Goal: Information Seeking & Learning: Understand process/instructions

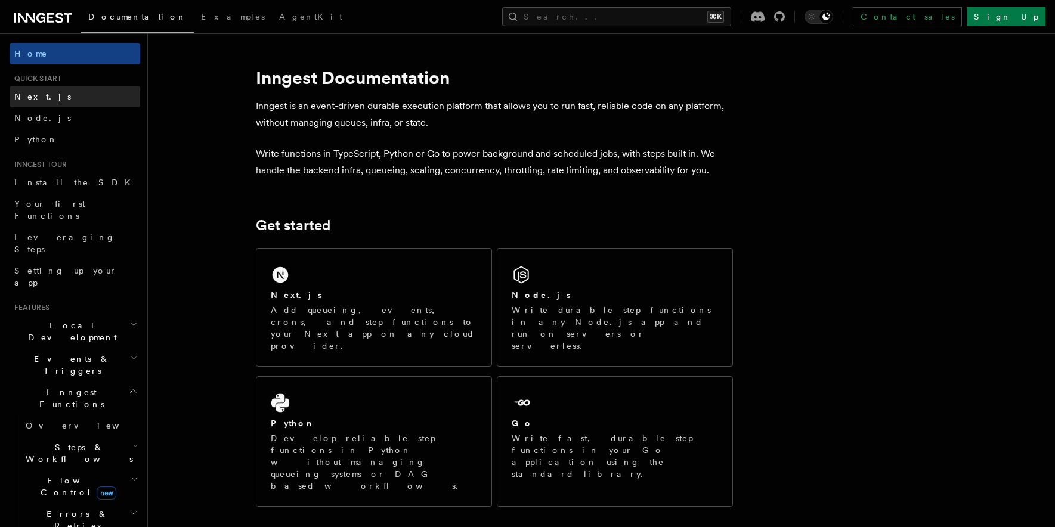
click at [89, 93] on link "Next.js" at bounding box center [75, 96] width 131 height 21
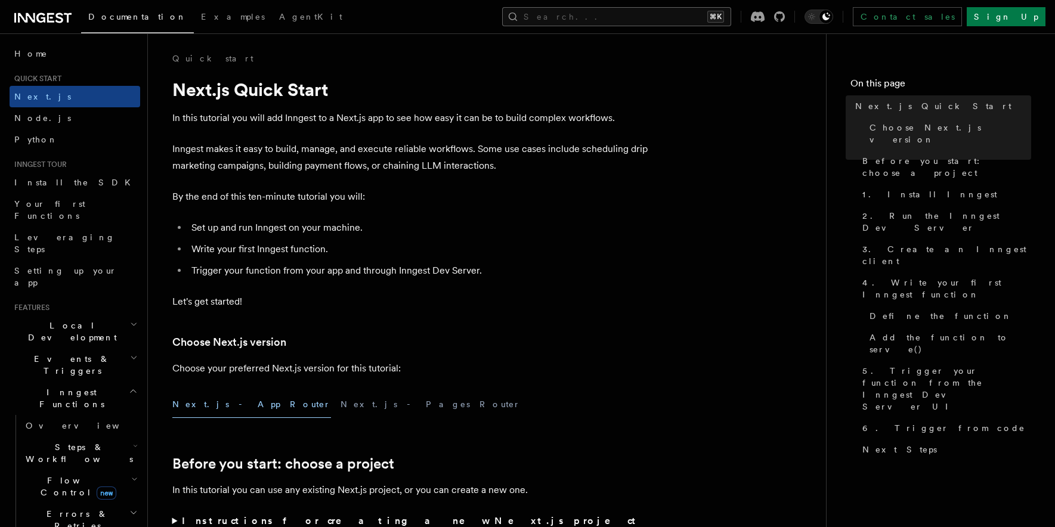
click at [658, 13] on button "Search... ⌘K" at bounding box center [616, 16] width 229 height 19
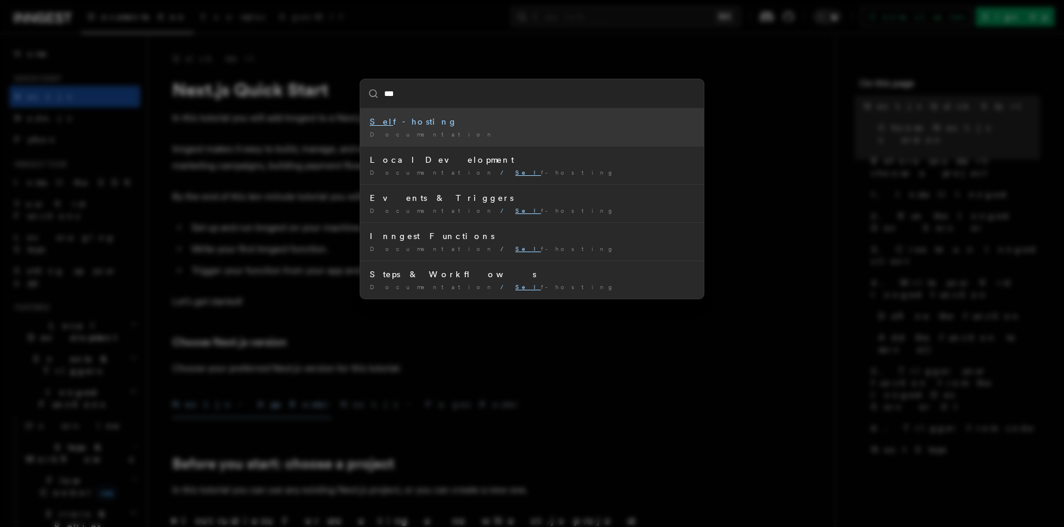
type input "****"
click at [594, 134] on div "Documentation /" at bounding box center [532, 134] width 324 height 9
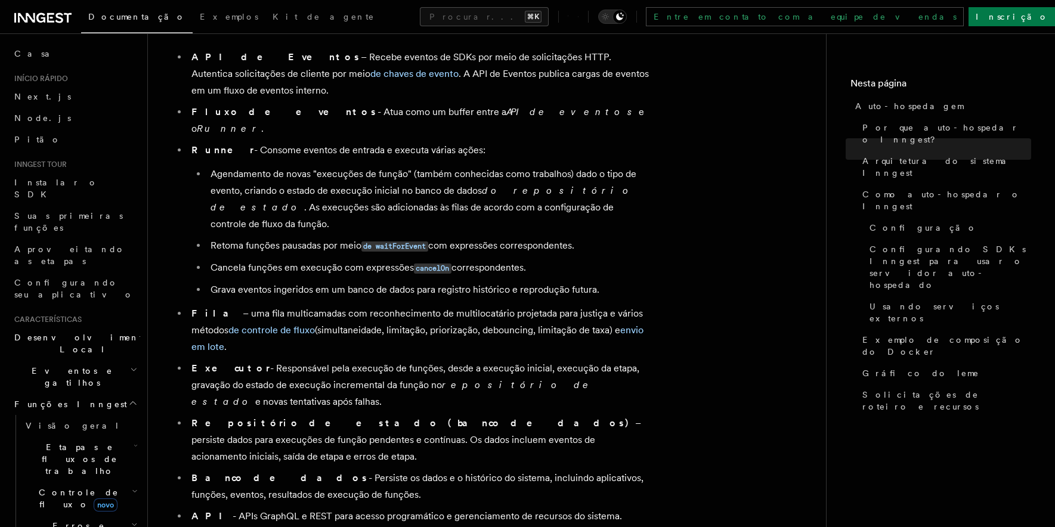
scroll to position [736, 0]
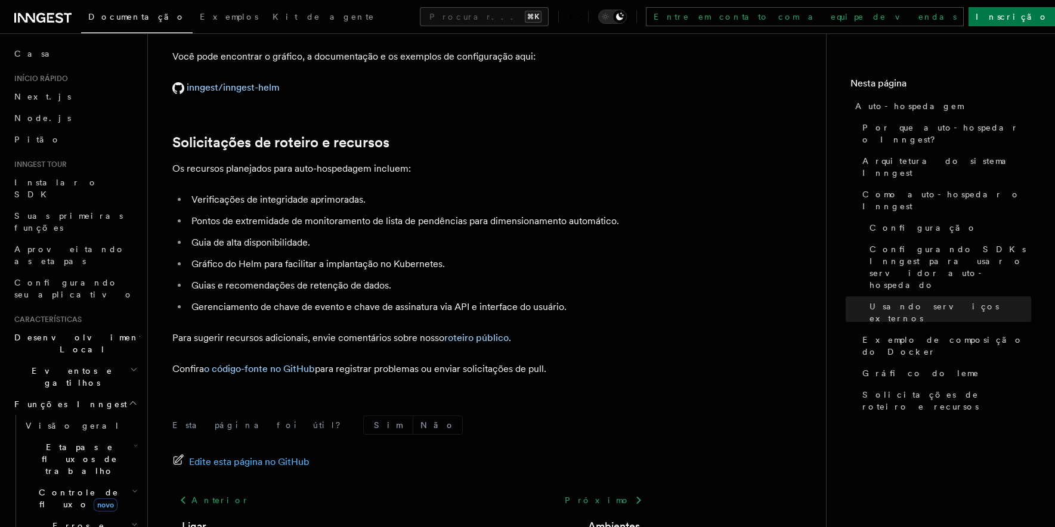
scroll to position [4835, 0]
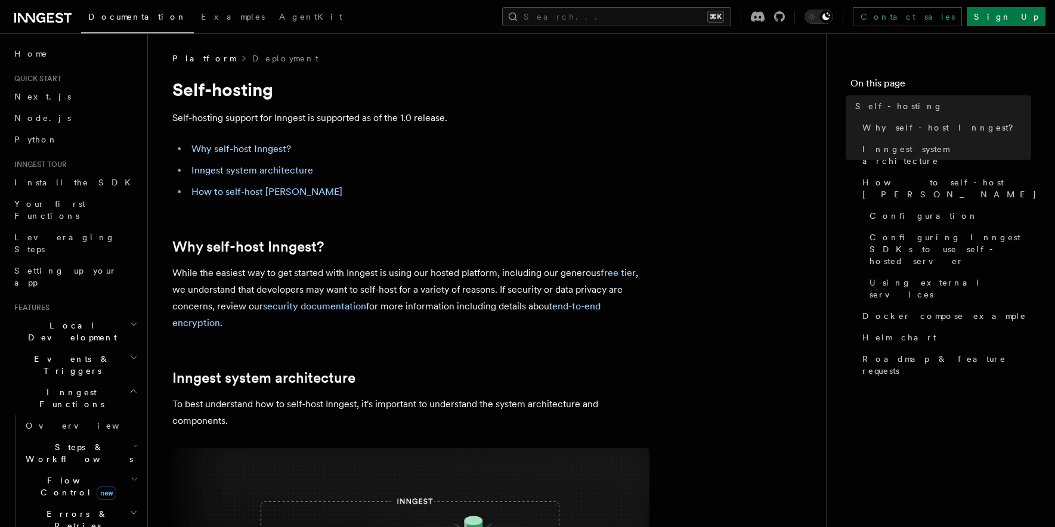
click at [272, 198] on li "How to self-host [PERSON_NAME]" at bounding box center [418, 192] width 461 height 17
click at [272, 191] on link "How to self-host [PERSON_NAME]" at bounding box center [266, 191] width 151 height 11
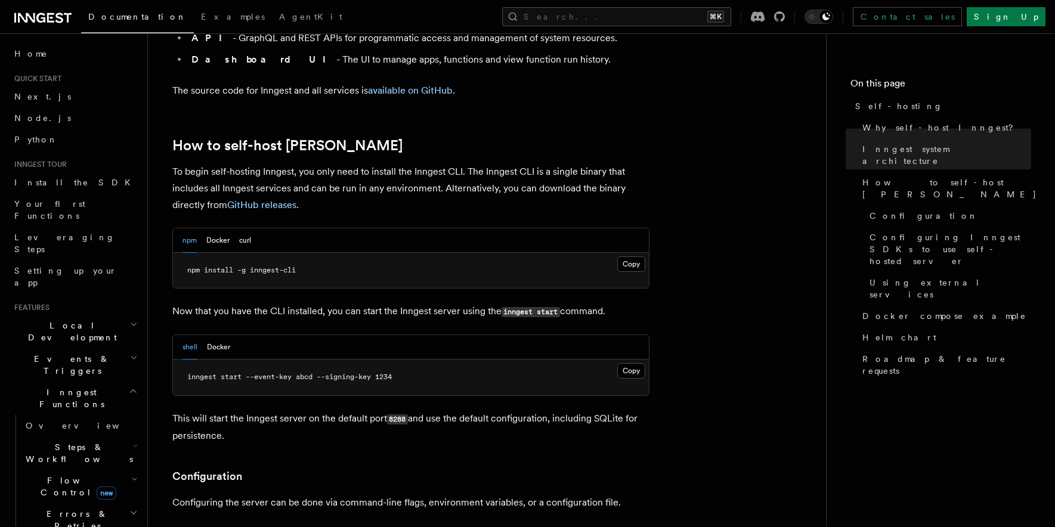
scroll to position [1160, 0]
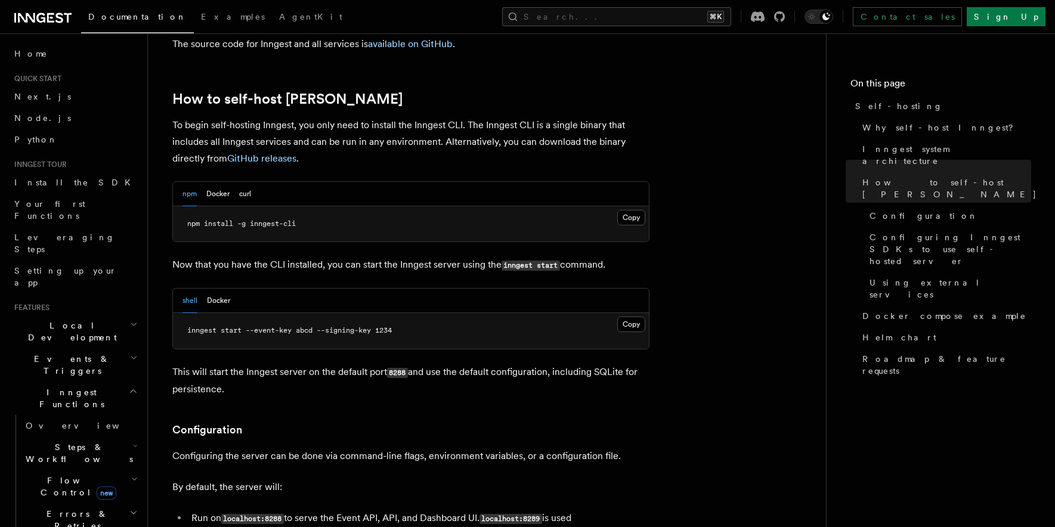
click at [420, 313] on pre "inngest start --event-key abcd --signing-key 1234" at bounding box center [411, 331] width 476 height 36
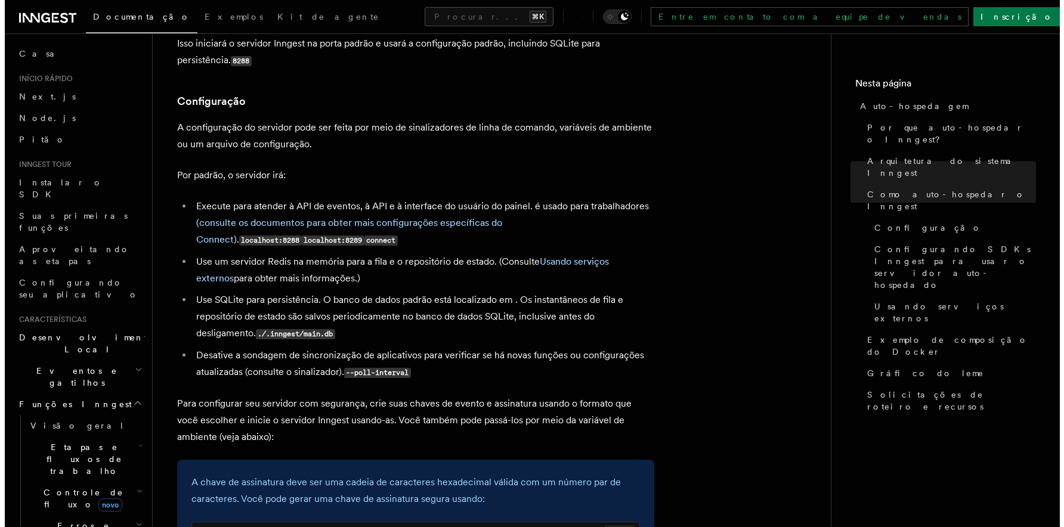
scroll to position [0, 0]
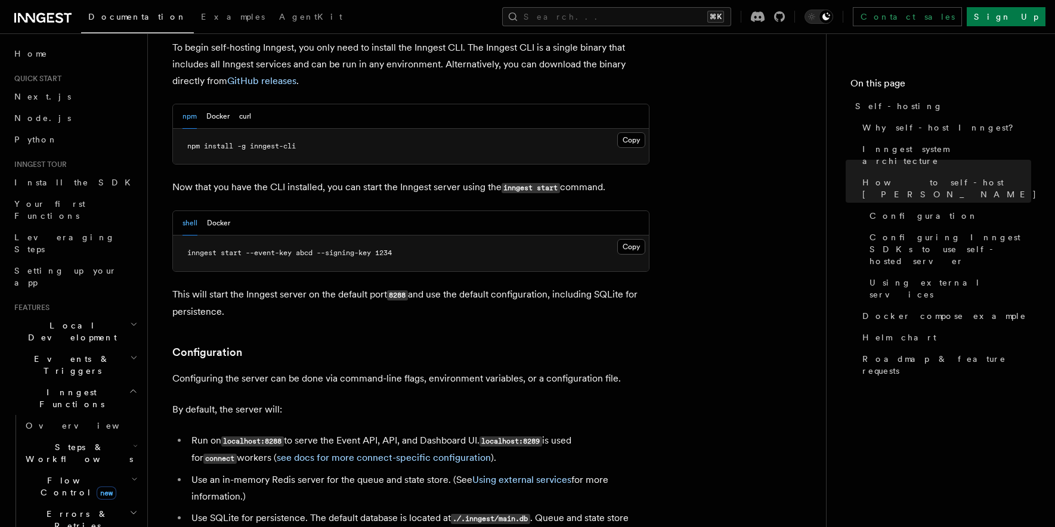
scroll to position [1236, 0]
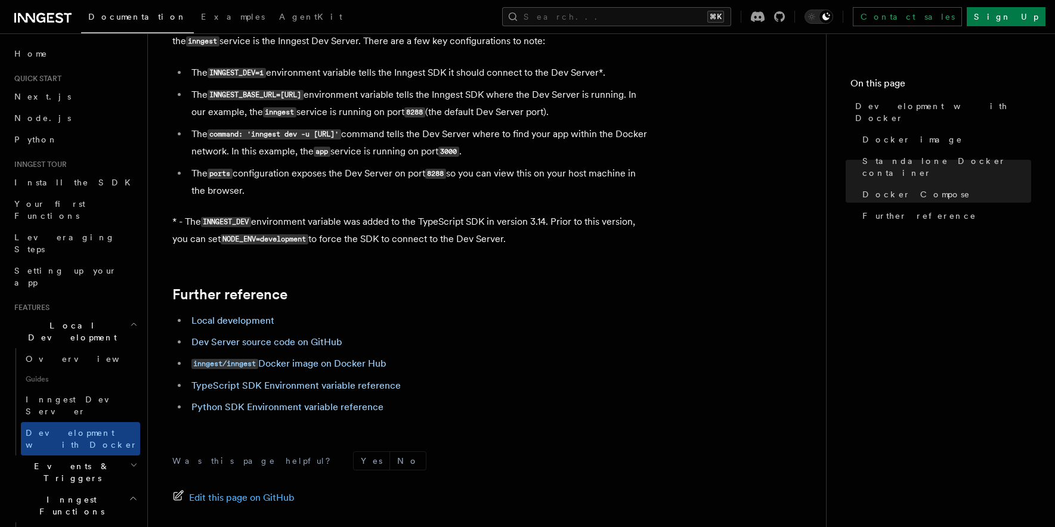
scroll to position [1229, 0]
